Goal: Information Seeking & Learning: Learn about a topic

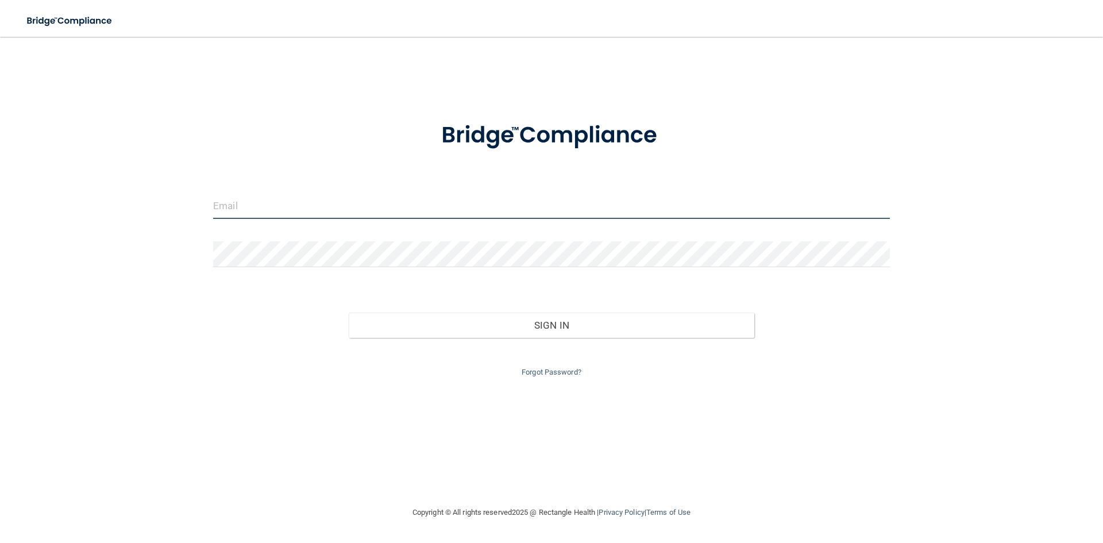
click at [344, 202] on input "email" at bounding box center [551, 206] width 677 height 26
type input "[EMAIL_ADDRESS][DOMAIN_NAME]"
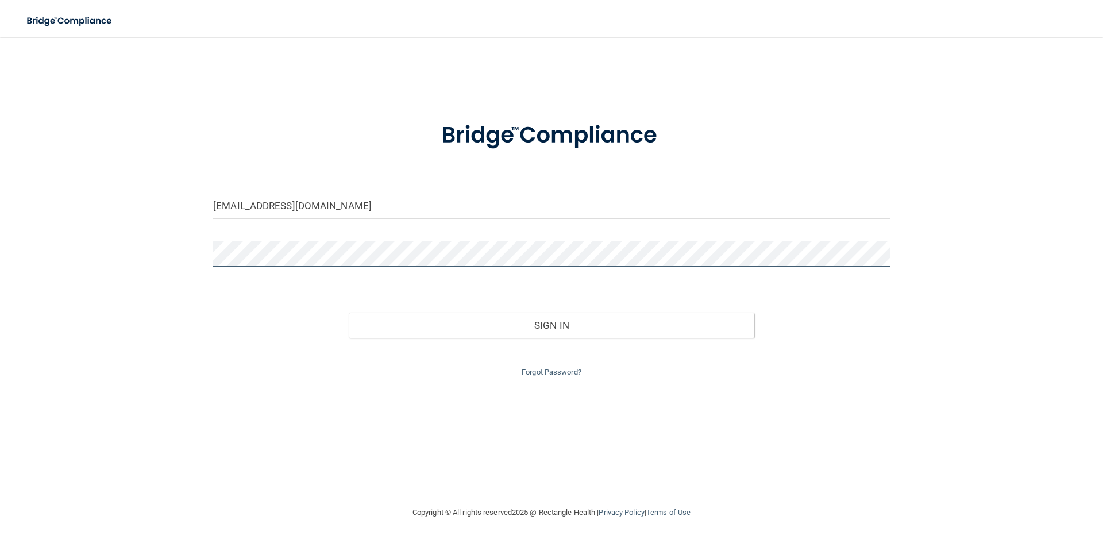
click at [349, 313] on button "Sign In" at bounding box center [552, 325] width 406 height 25
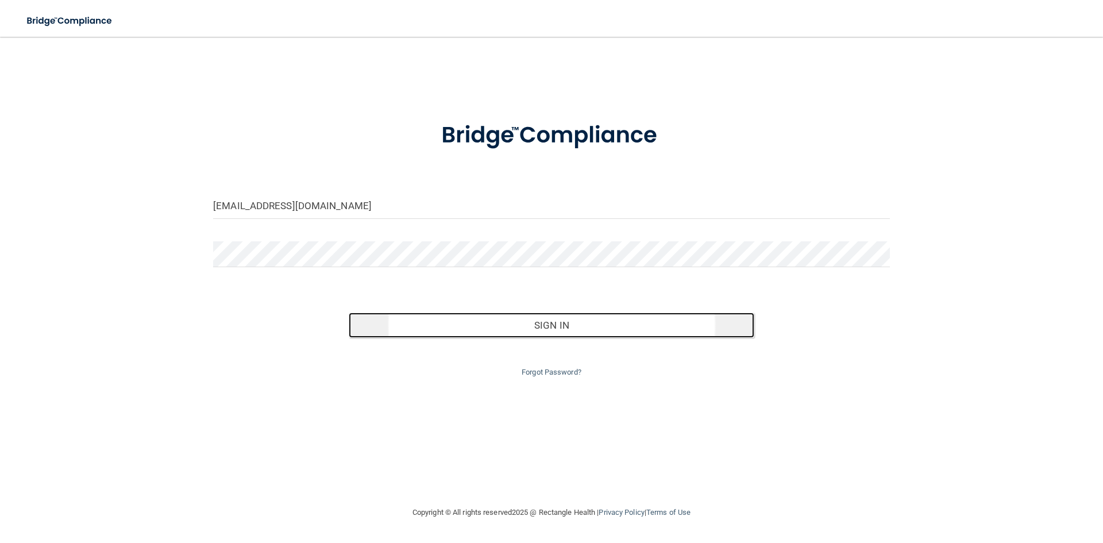
click at [396, 332] on button "Sign In" at bounding box center [552, 325] width 406 height 25
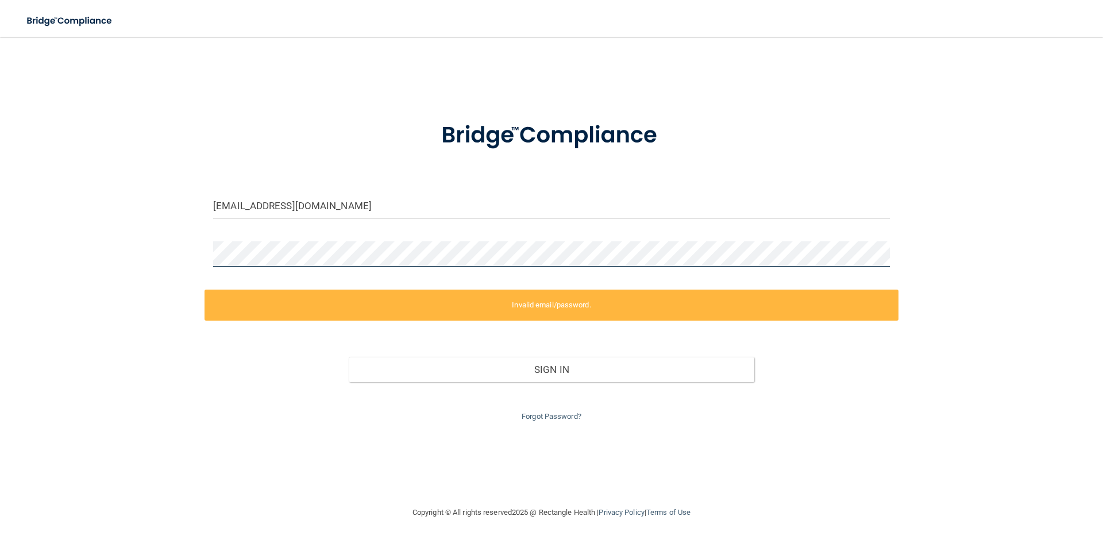
click at [93, 246] on div "scot1karlene@msn.com Invalid email/password. You don't have permission to acces…" at bounding box center [551, 271] width 1057 height 446
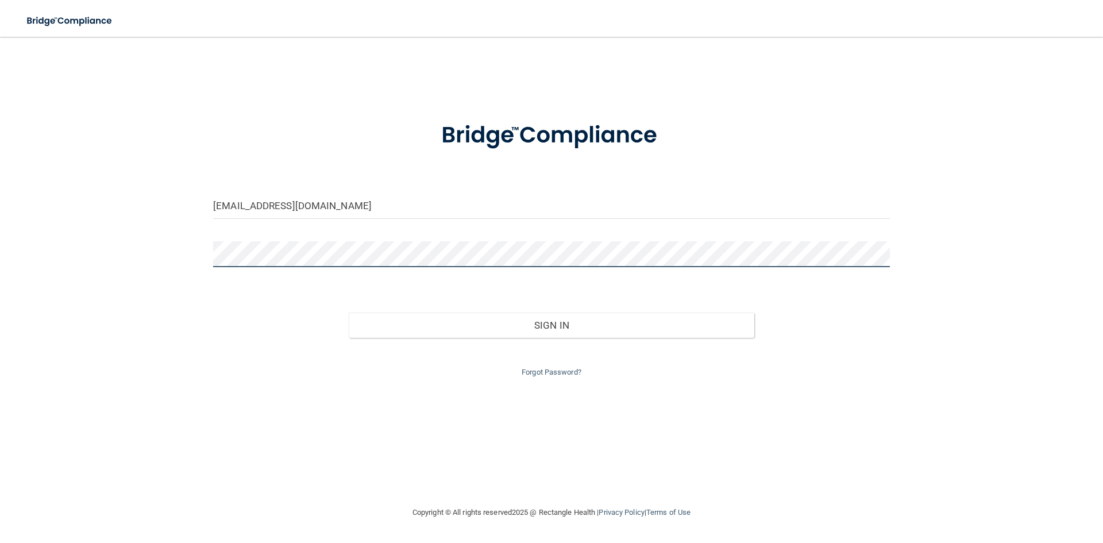
click at [349, 313] on button "Sign In" at bounding box center [552, 325] width 406 height 25
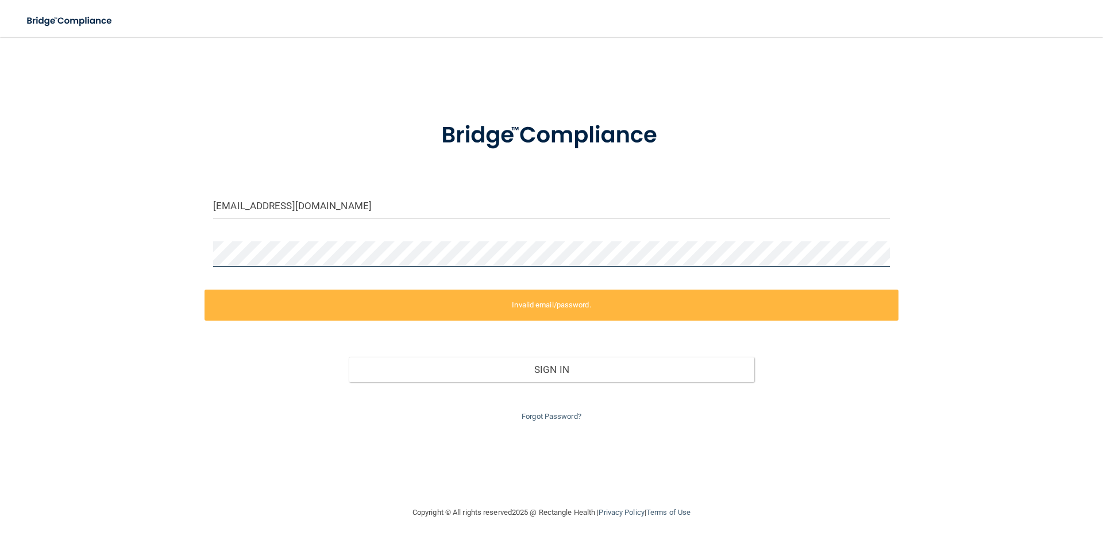
click at [25, 246] on div "scot1karlene@msn.com Invalid email/password. You don't have permission to acces…" at bounding box center [551, 271] width 1057 height 446
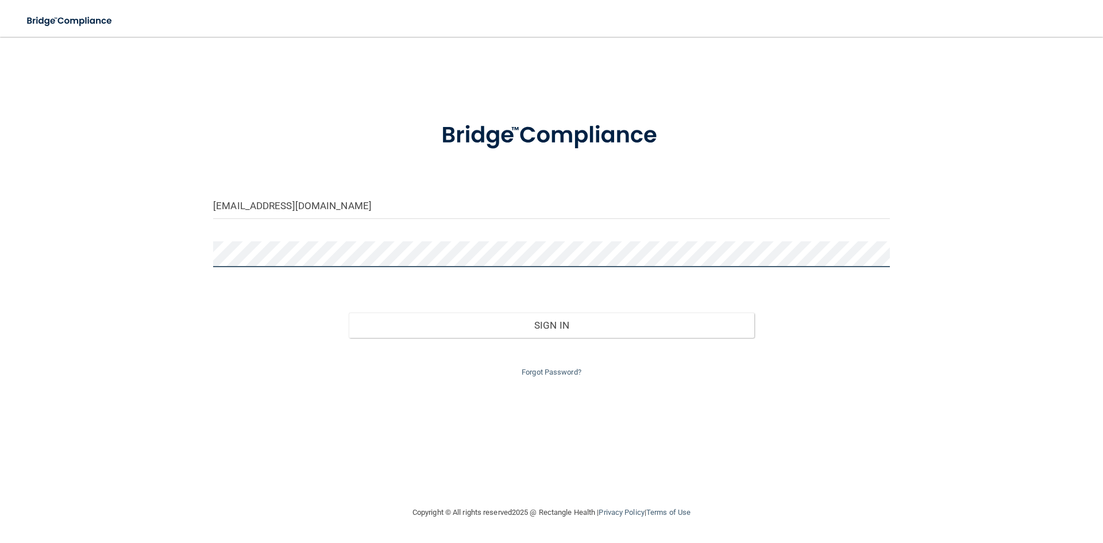
click at [349, 313] on button "Sign In" at bounding box center [552, 325] width 406 height 25
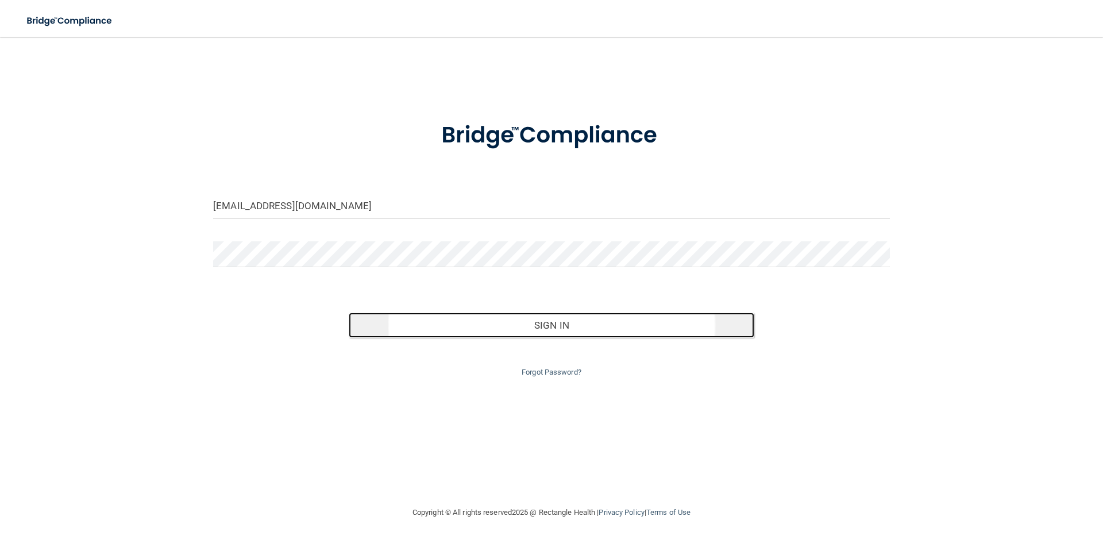
click at [380, 324] on button "Sign In" at bounding box center [552, 325] width 406 height 25
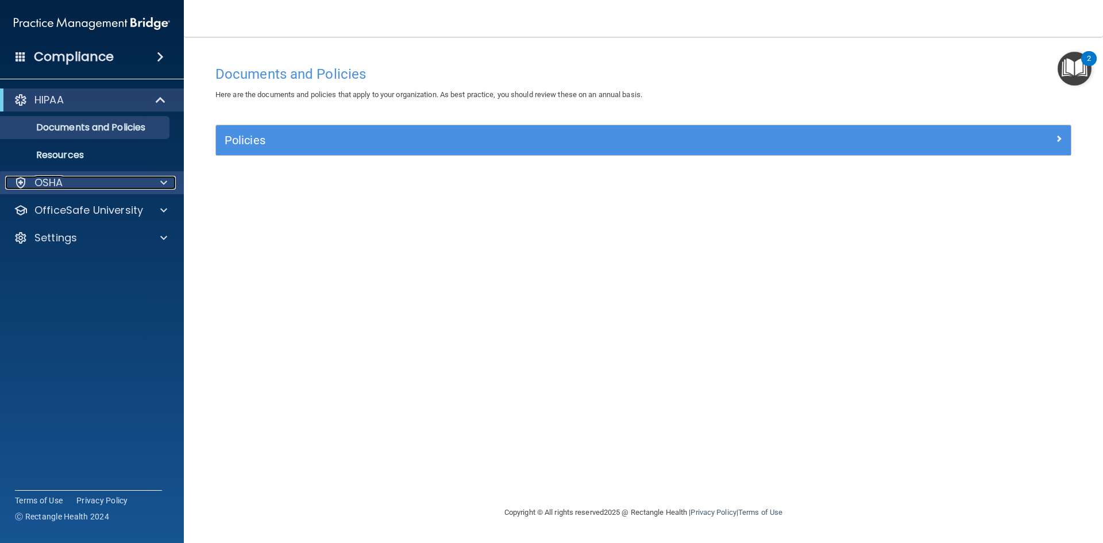
click at [87, 183] on div "OSHA" at bounding box center [76, 183] width 142 height 14
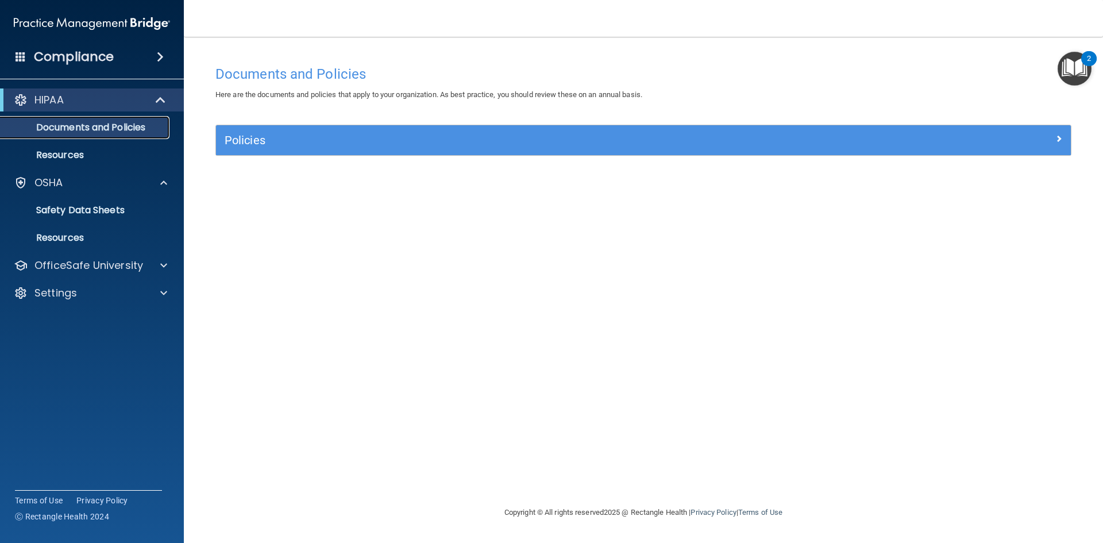
click at [93, 131] on p "Documents and Policies" at bounding box center [85, 127] width 157 height 11
click at [84, 261] on p "OfficeSafe University" at bounding box center [88, 266] width 109 height 14
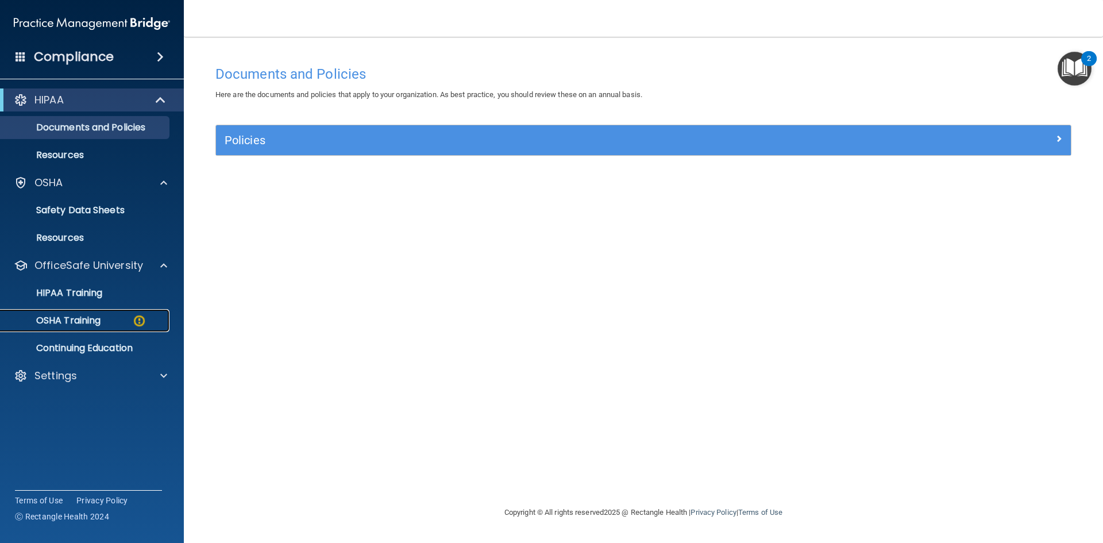
click at [80, 320] on p "OSHA Training" at bounding box center [53, 320] width 93 height 11
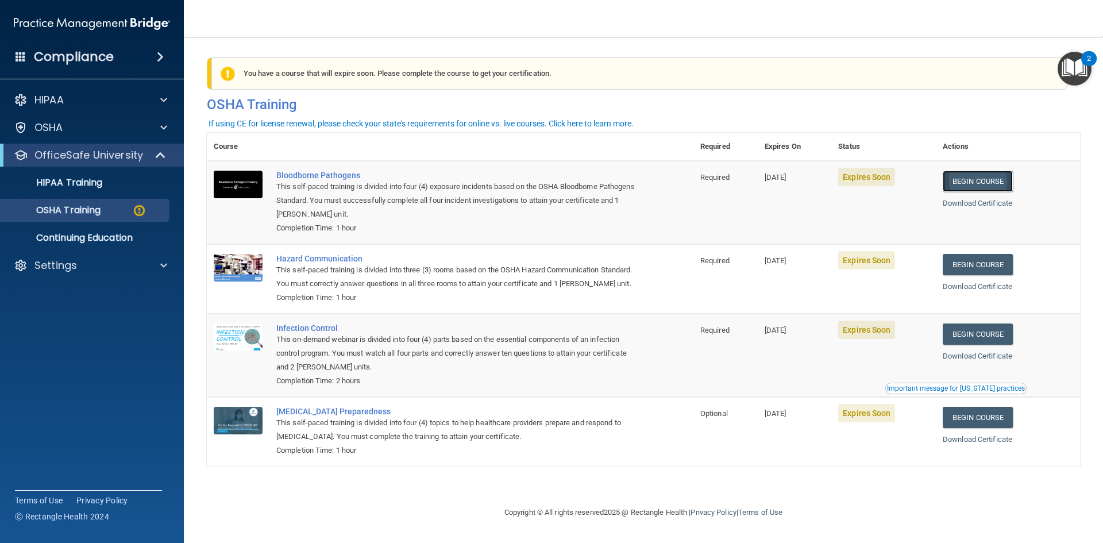
click at [999, 180] on link "Begin Course" at bounding box center [978, 181] width 70 height 21
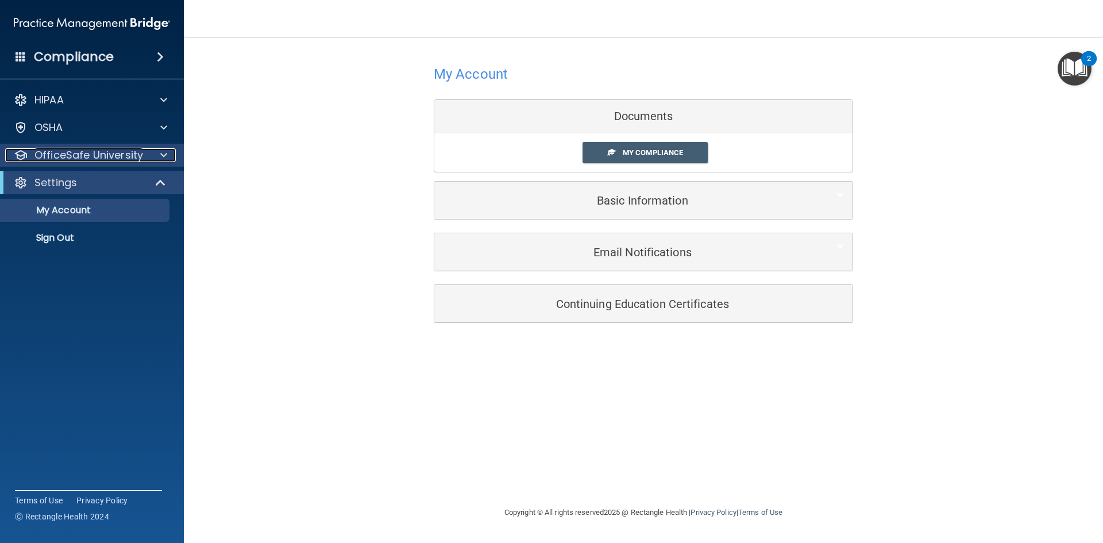
click at [105, 161] on p "OfficeSafe University" at bounding box center [88, 155] width 109 height 14
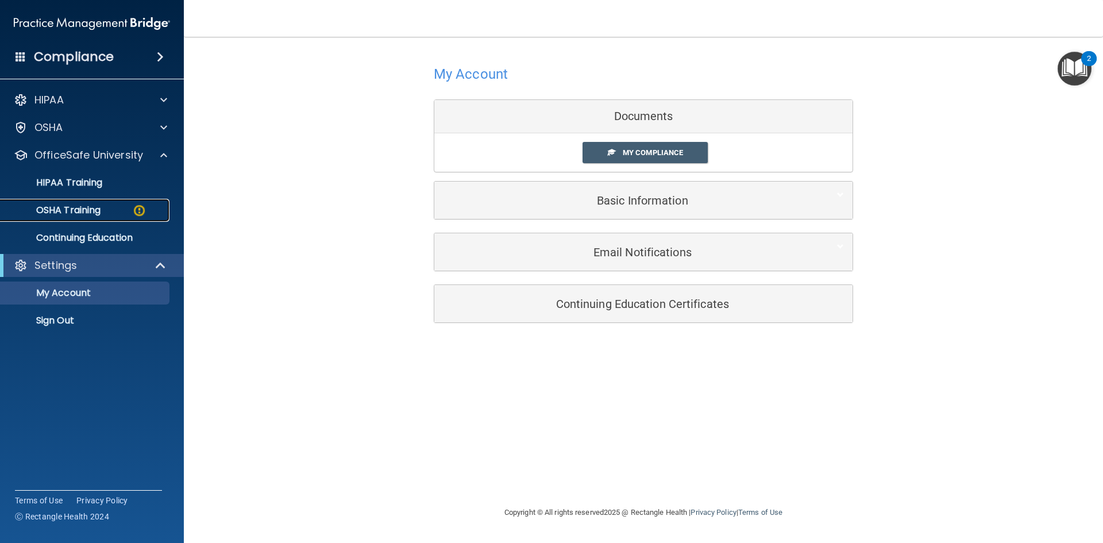
click at [141, 210] on img at bounding box center [139, 210] width 14 height 14
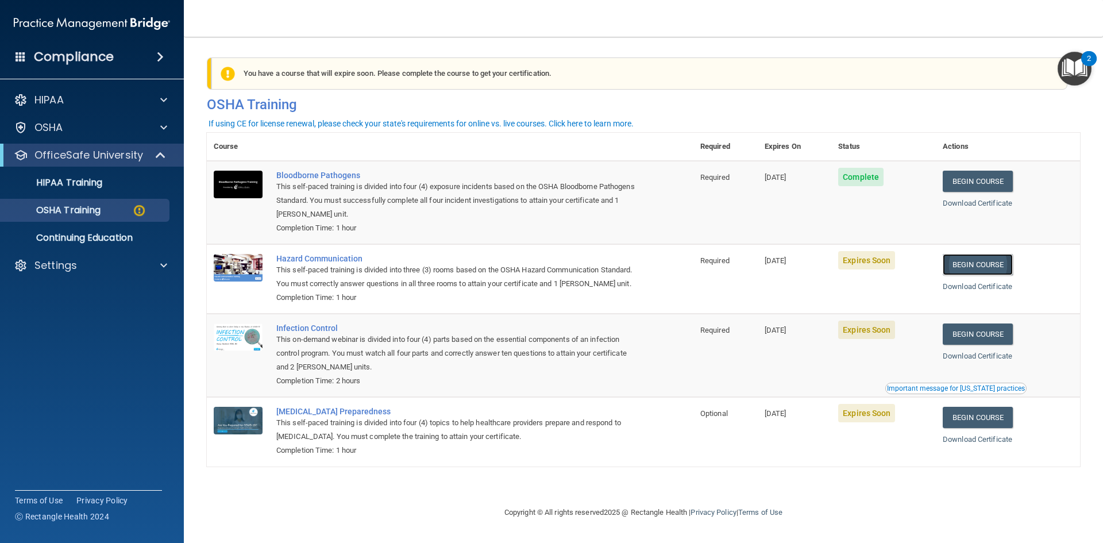
click at [977, 261] on link "Begin Course" at bounding box center [978, 264] width 70 height 21
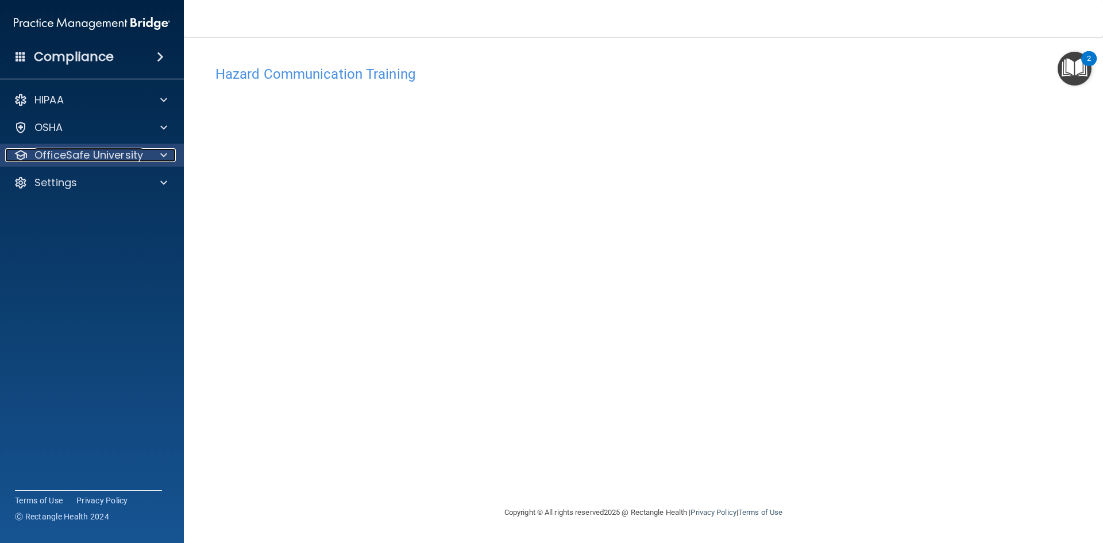
click at [164, 158] on span at bounding box center [163, 155] width 7 height 14
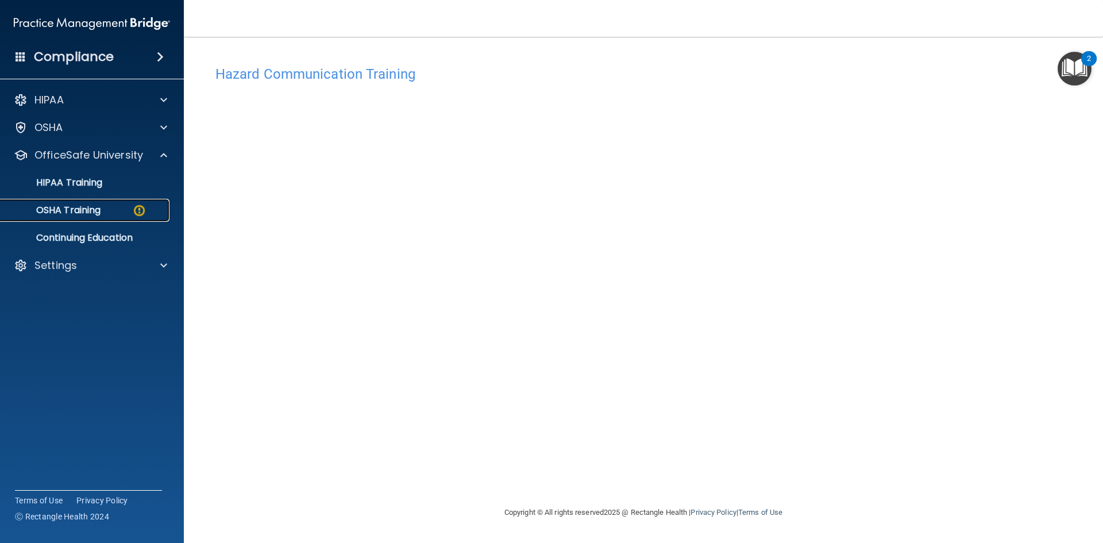
click at [142, 210] on img at bounding box center [139, 210] width 14 height 14
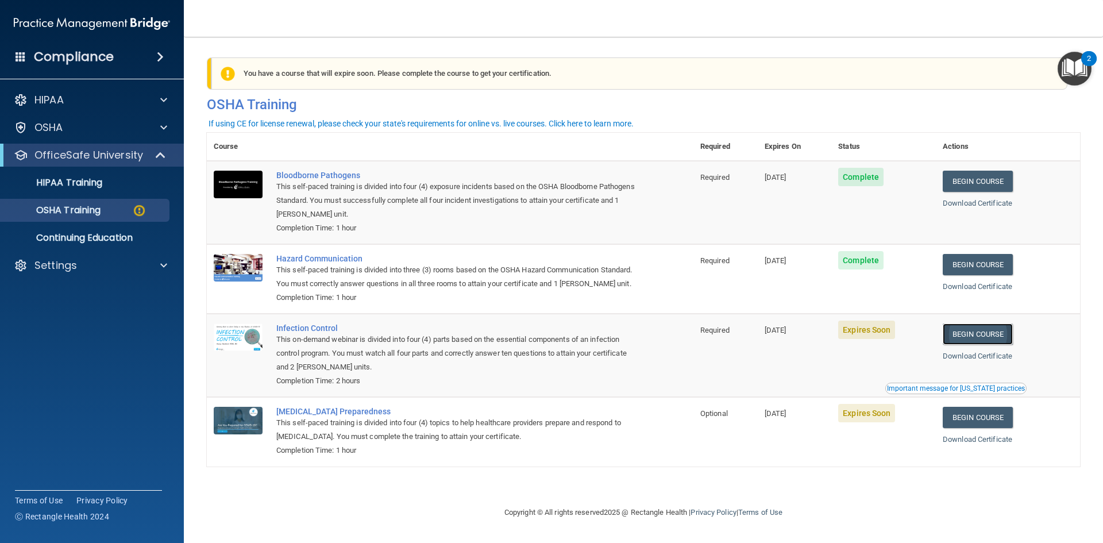
click at [998, 345] on link "Begin Course" at bounding box center [978, 333] width 70 height 21
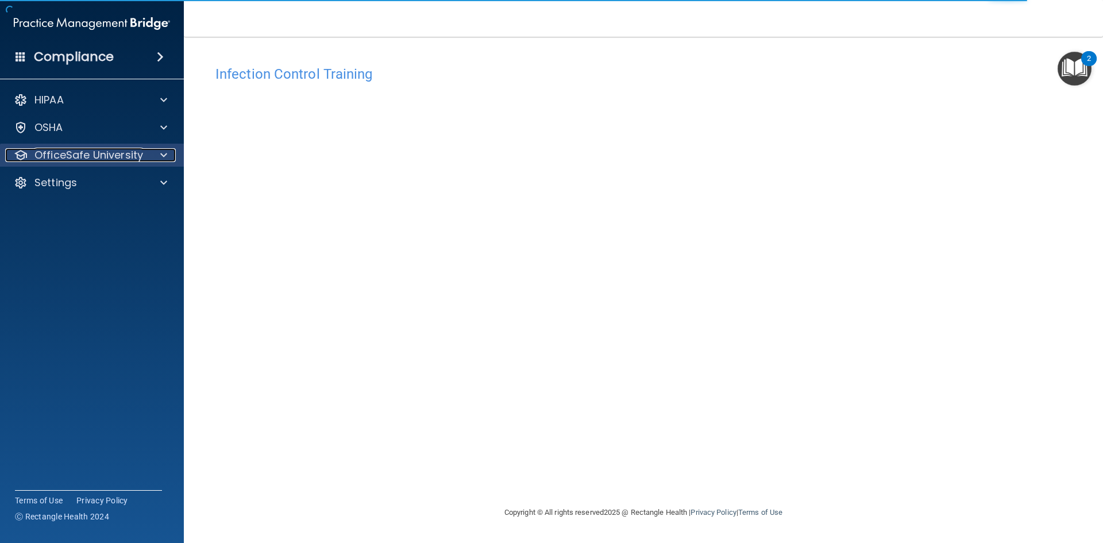
click at [131, 152] on p "OfficeSafe University" at bounding box center [88, 155] width 109 height 14
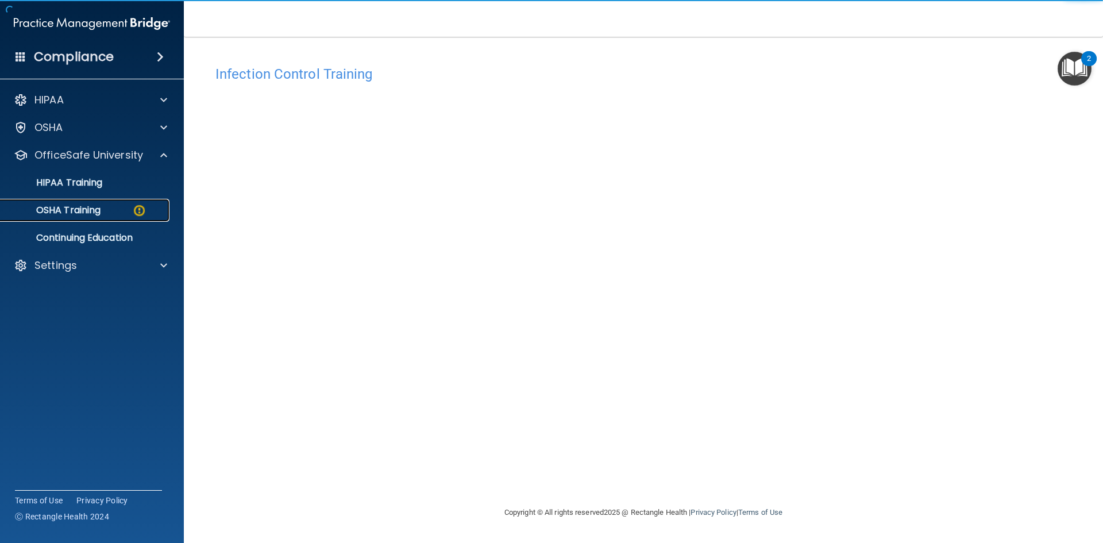
click at [141, 209] on img at bounding box center [139, 210] width 14 height 14
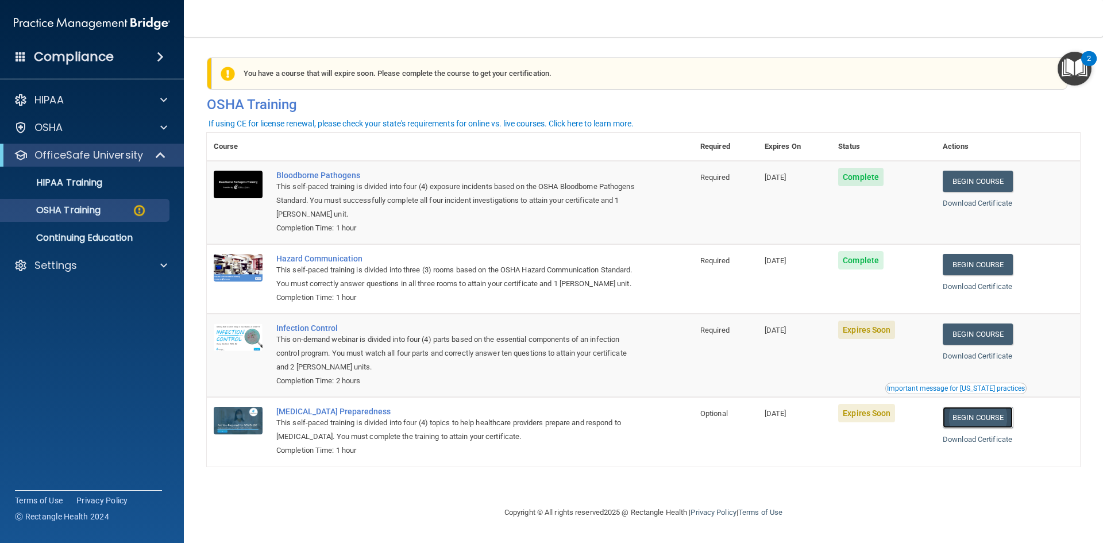
click at [973, 428] on link "Begin Course" at bounding box center [978, 417] width 70 height 21
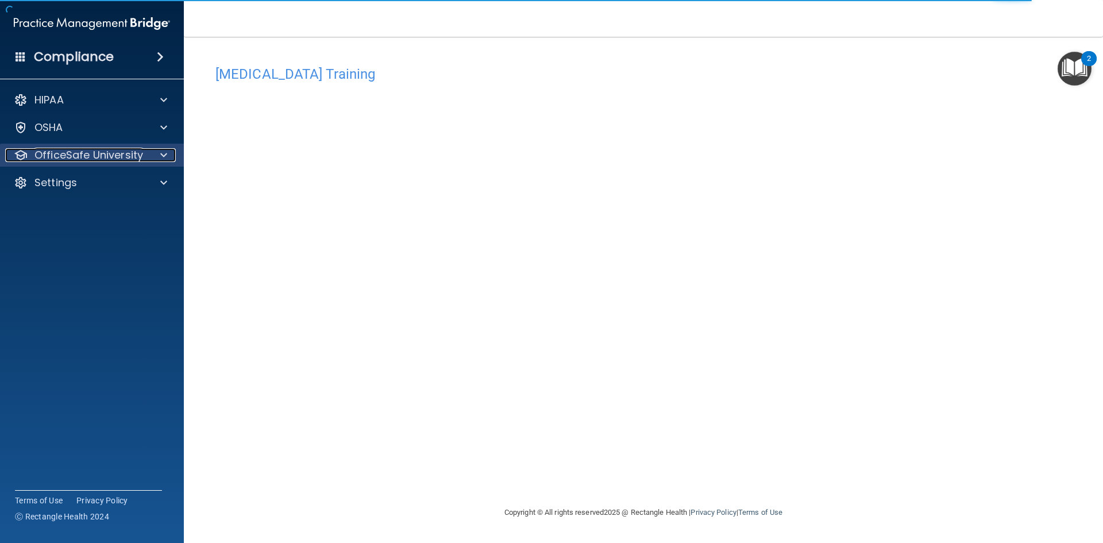
click at [104, 153] on p "OfficeSafe University" at bounding box center [88, 155] width 109 height 14
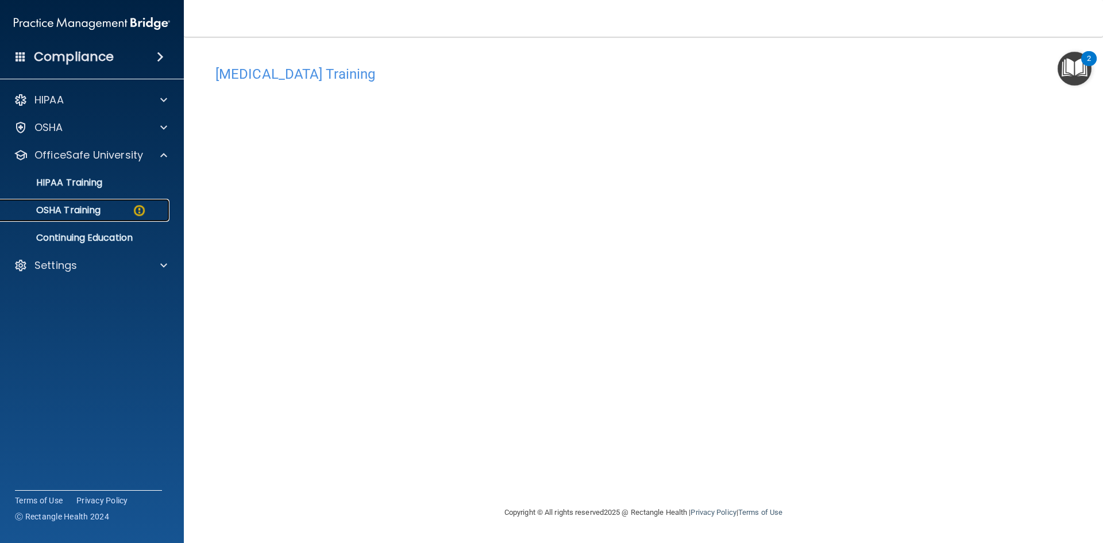
click at [137, 209] on img at bounding box center [139, 210] width 14 height 14
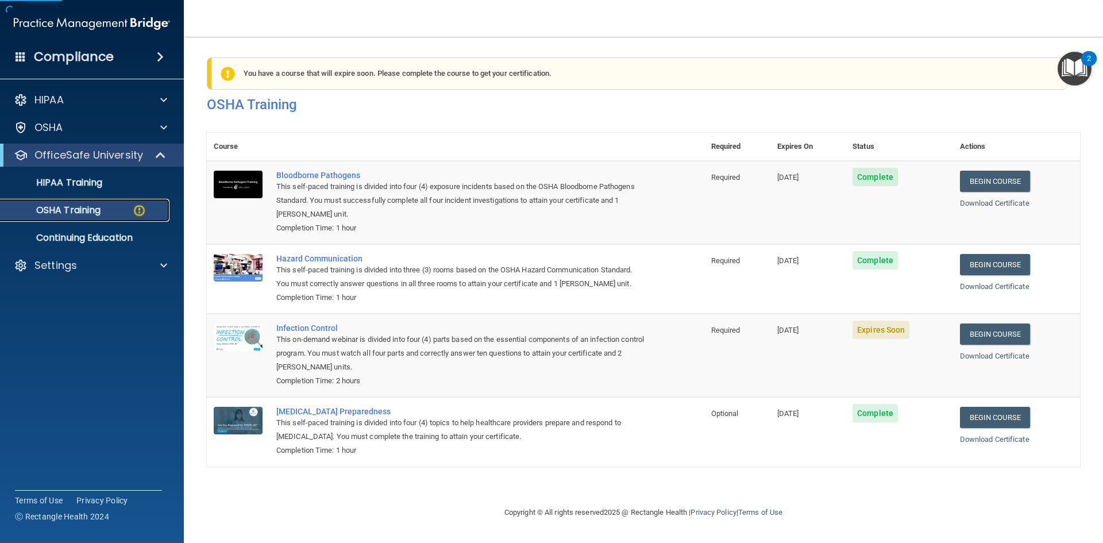
click at [141, 211] on img at bounding box center [139, 210] width 14 height 14
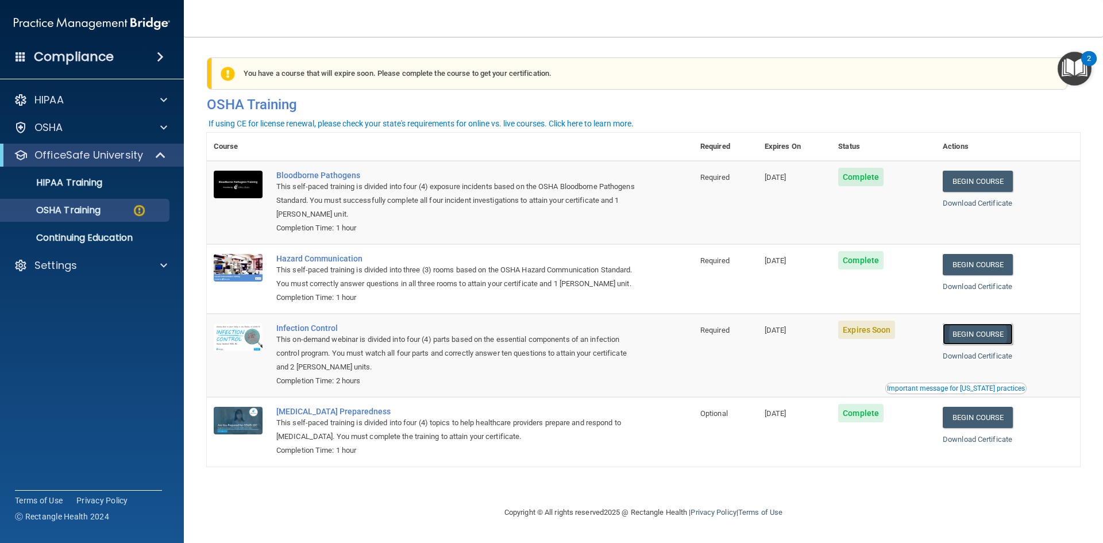
click at [997, 345] on link "Begin Course" at bounding box center [978, 333] width 70 height 21
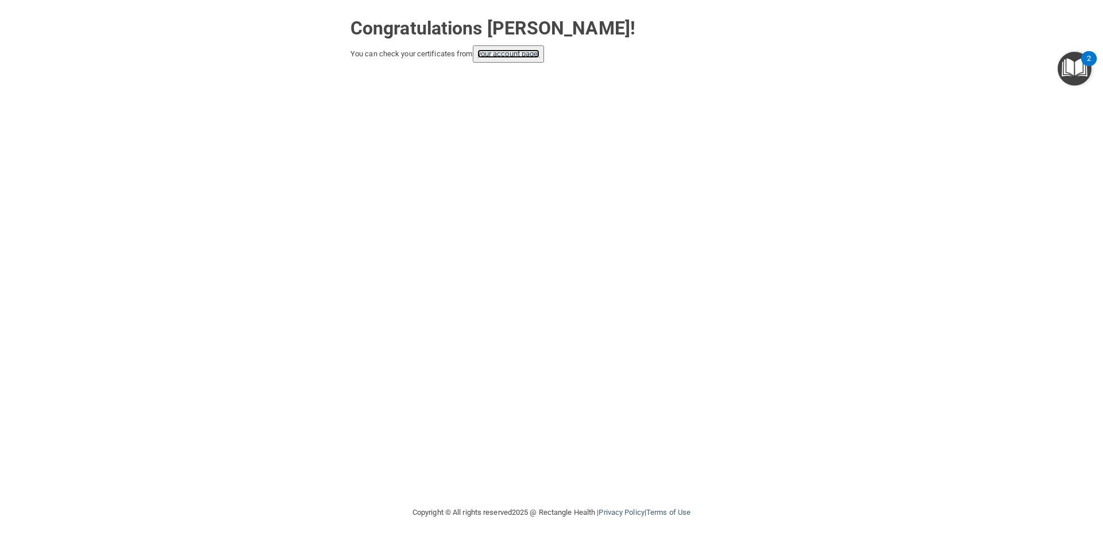
click at [488, 53] on link "your account page!" at bounding box center [508, 53] width 63 height 9
